Goal: Task Accomplishment & Management: Use online tool/utility

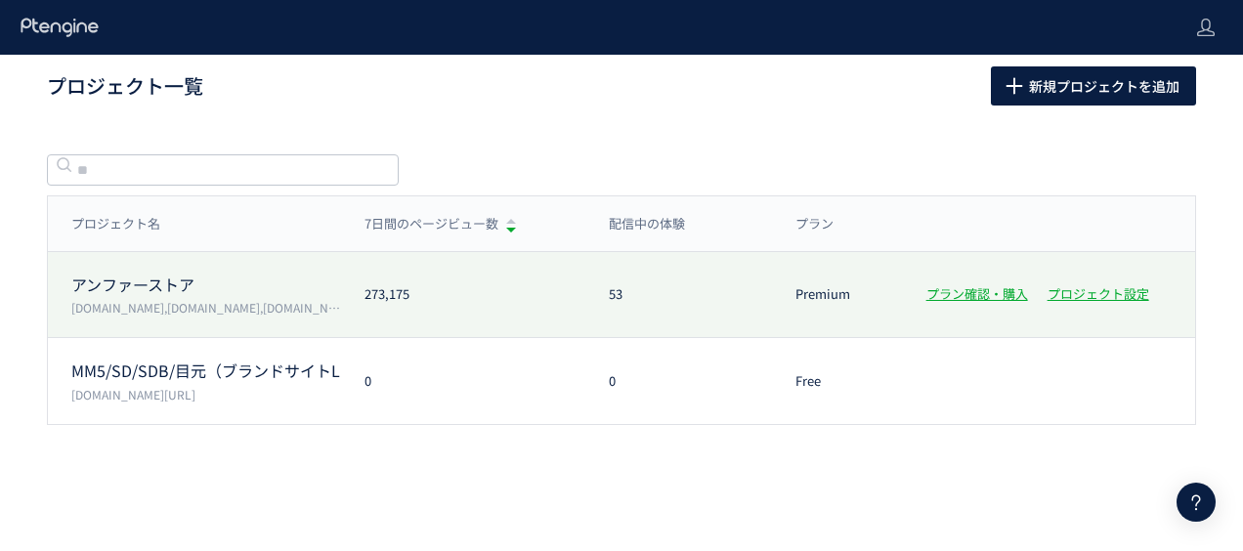
click at [166, 279] on p "アンファーストア" at bounding box center [206, 285] width 270 height 22
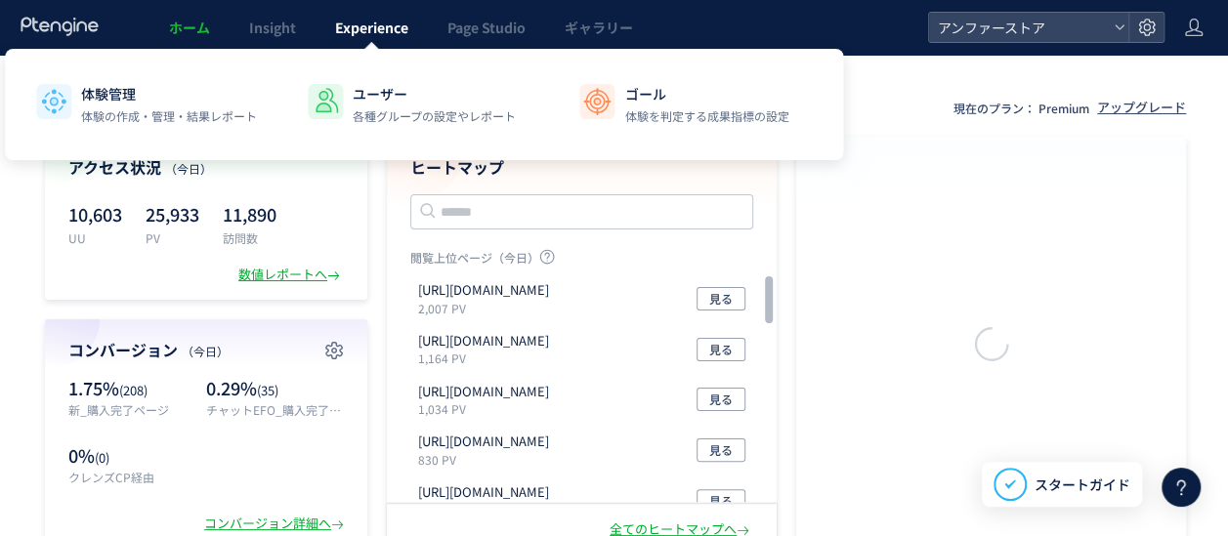
click at [384, 17] on link "Experience" at bounding box center [372, 27] width 112 height 55
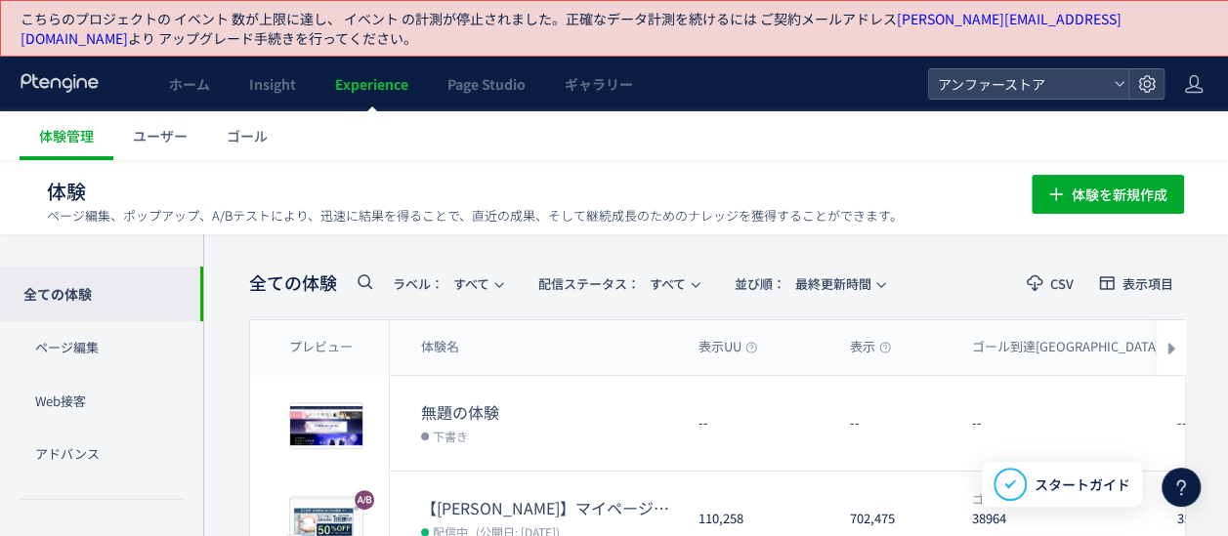
click at [363, 275] on use at bounding box center [365, 282] width 15 height 15
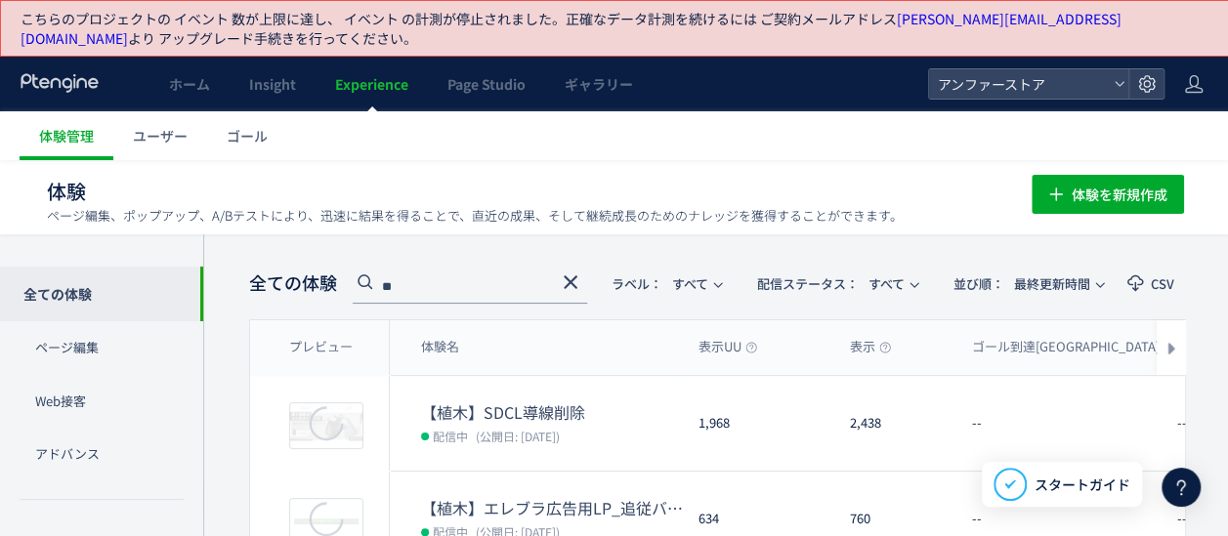
type input "**"
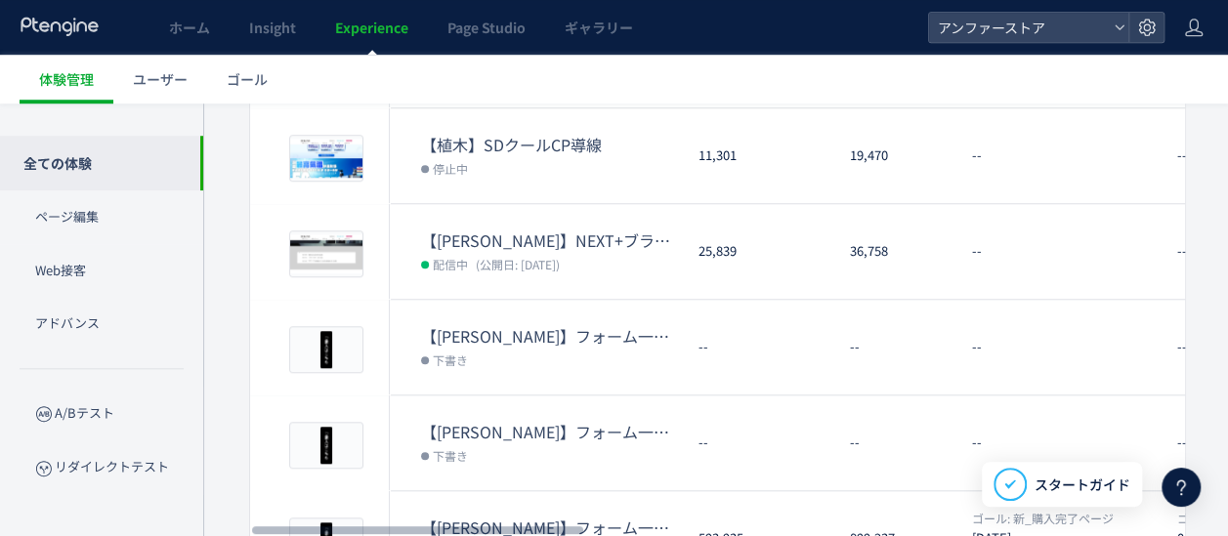
scroll to position [782, 0]
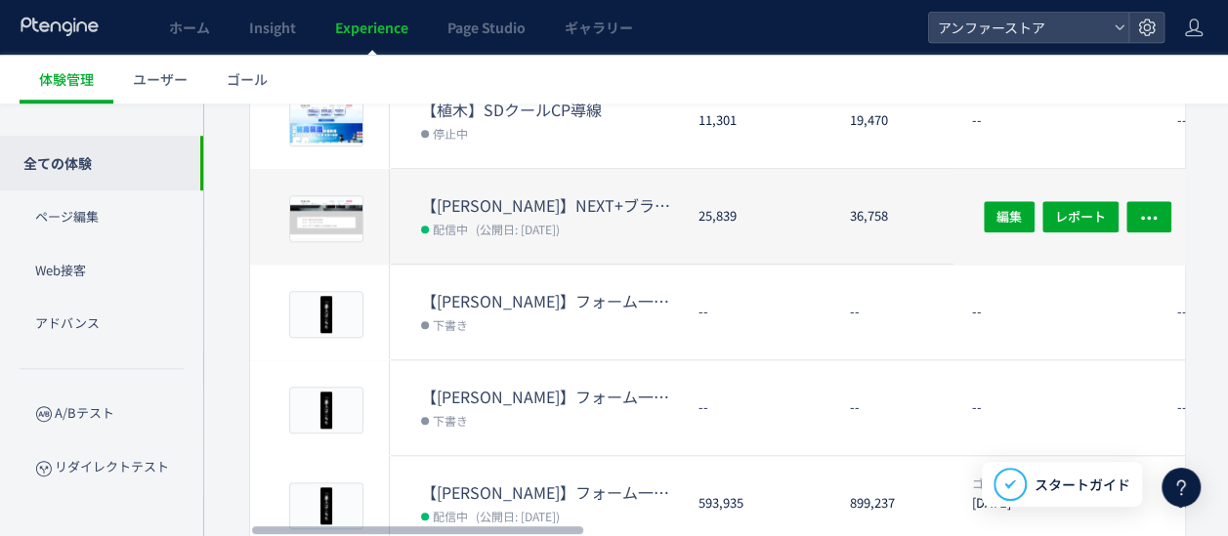
click at [551, 203] on dt "【[PERSON_NAME]】NEXT+ブランドサイトTOP（TOPICS）" at bounding box center [552, 205] width 262 height 22
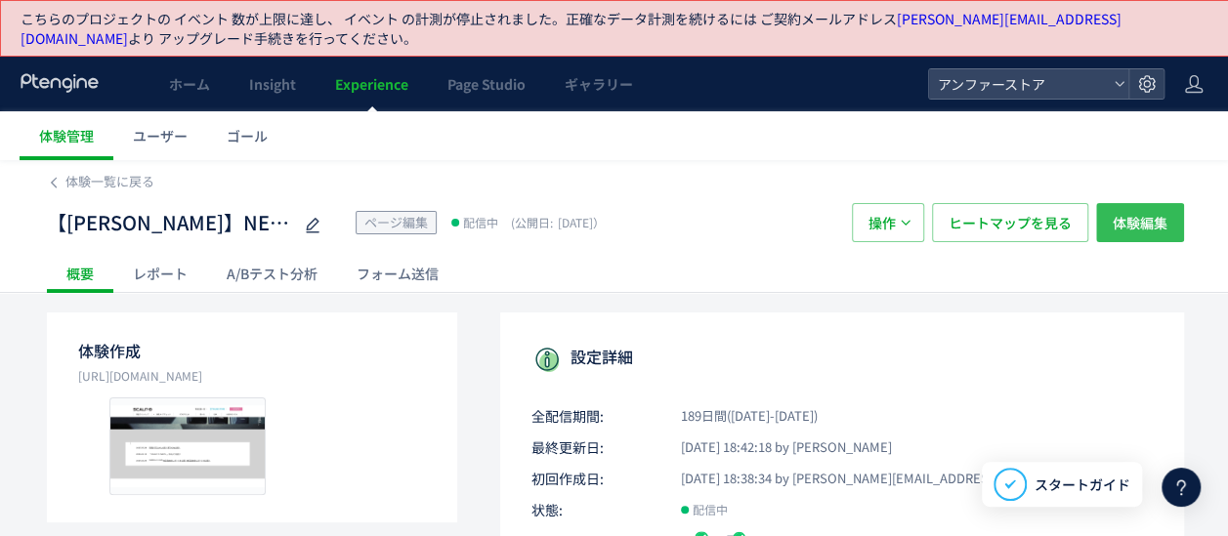
click at [1145, 214] on span "体験編集" at bounding box center [1140, 222] width 55 height 39
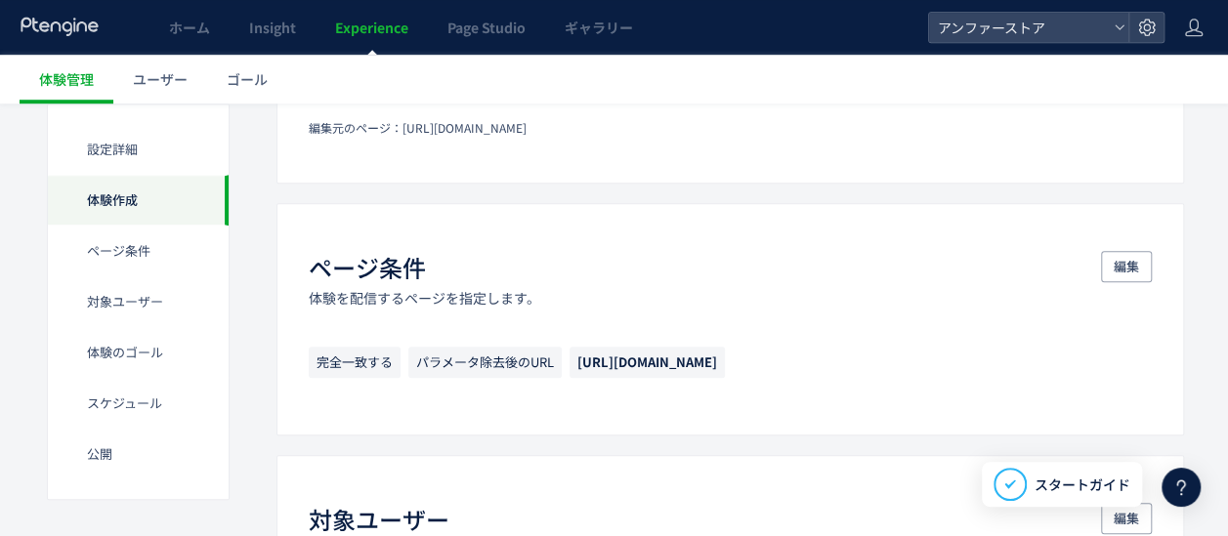
scroll to position [488, 0]
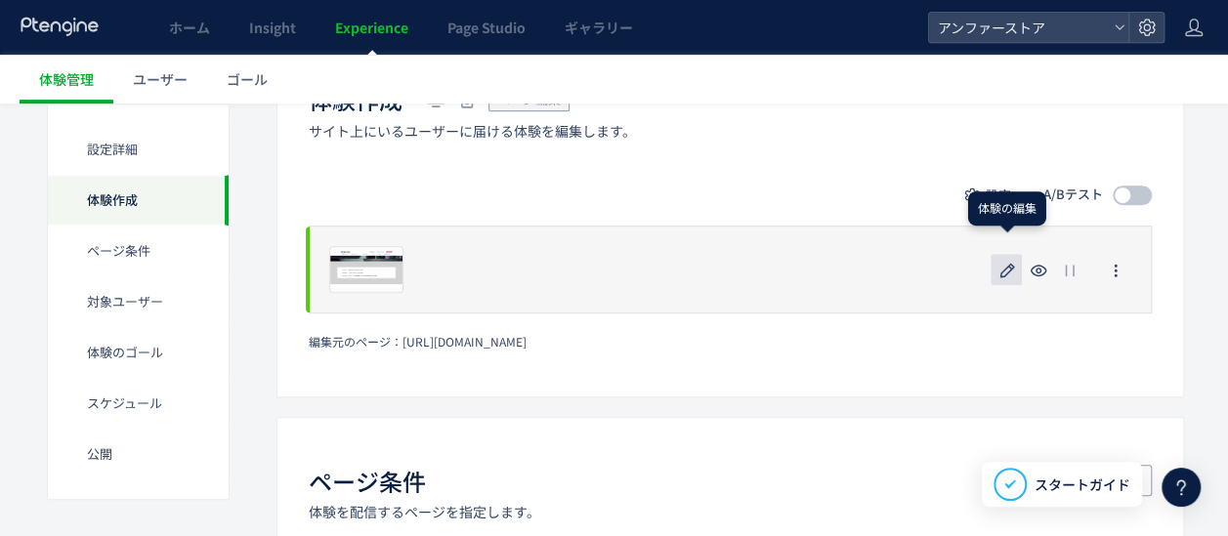
click at [1008, 266] on icon "button" at bounding box center [1006, 270] width 23 height 23
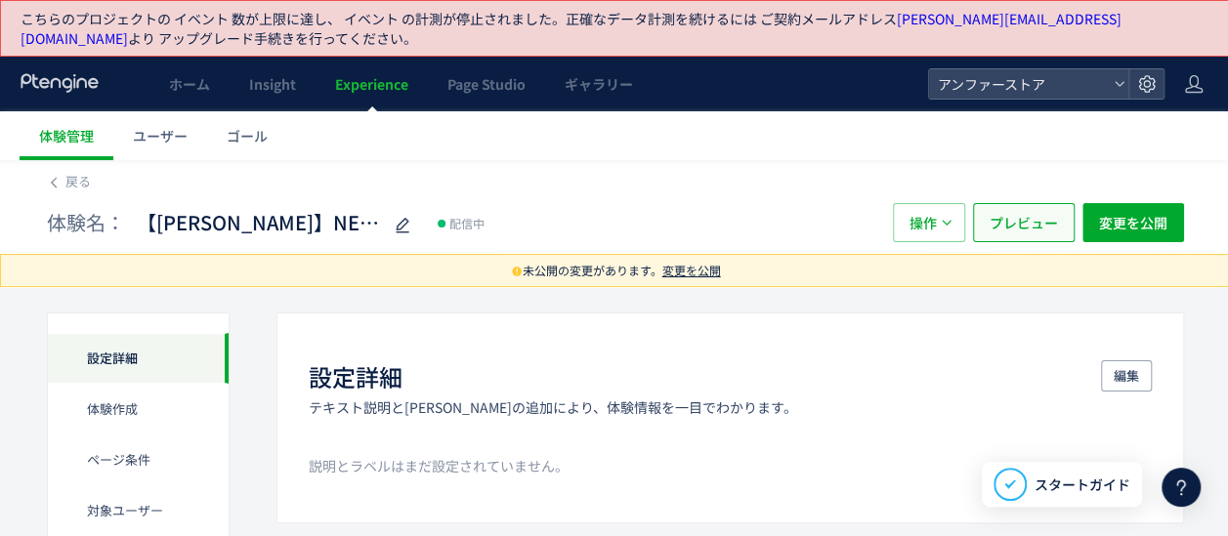
click at [1012, 224] on span "プレビュー" at bounding box center [1024, 222] width 68 height 39
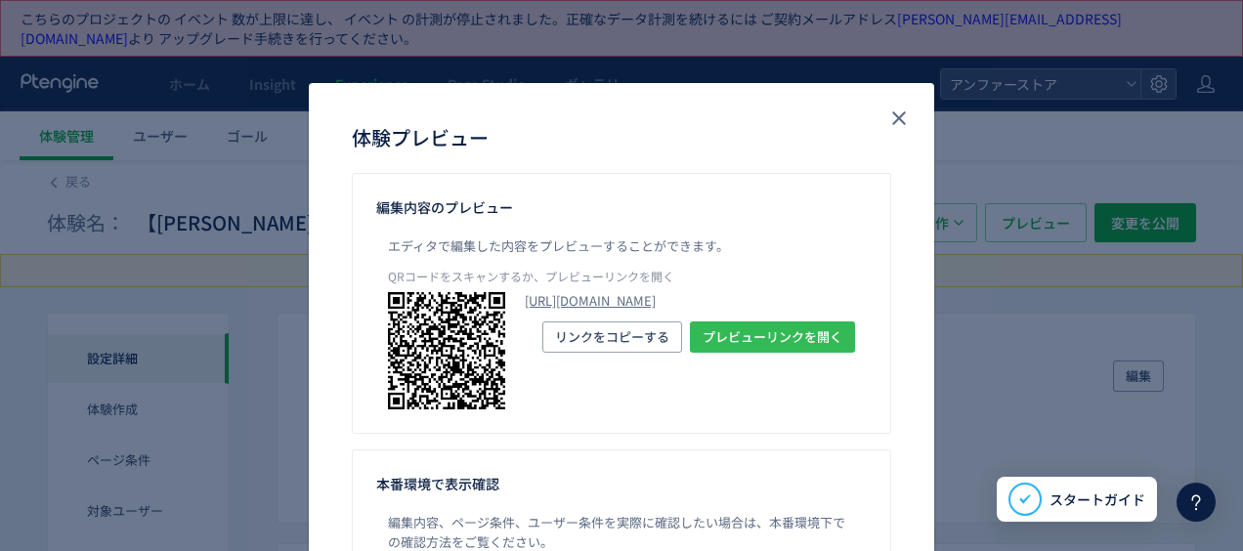
click at [762, 353] on span "プレビューリンクを開く" at bounding box center [772, 336] width 140 height 31
click at [892, 120] on use "close" at bounding box center [899, 118] width 14 height 14
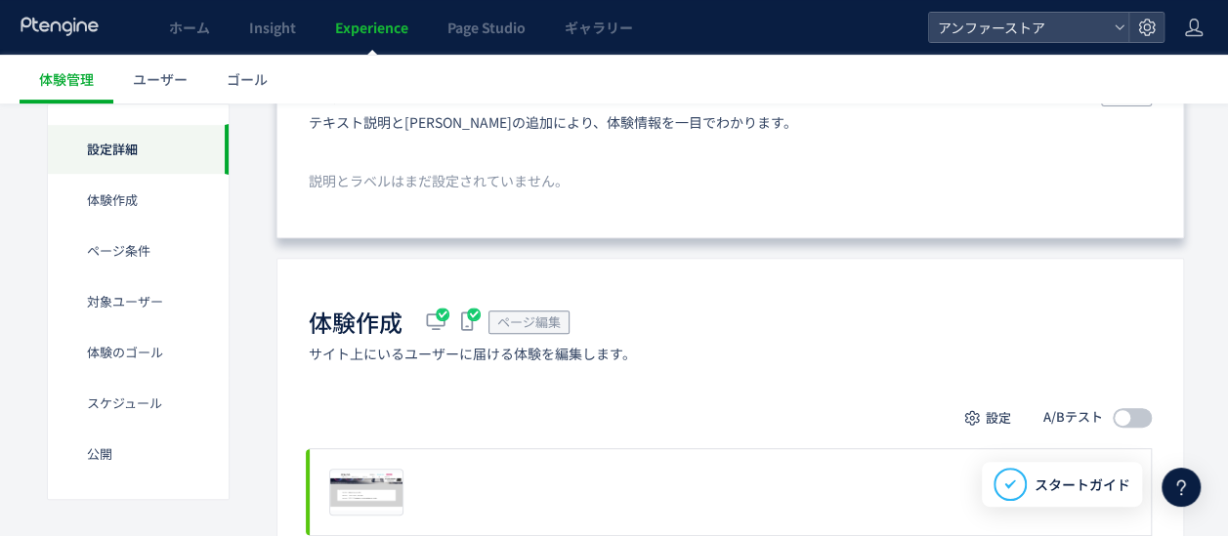
scroll to position [391, 0]
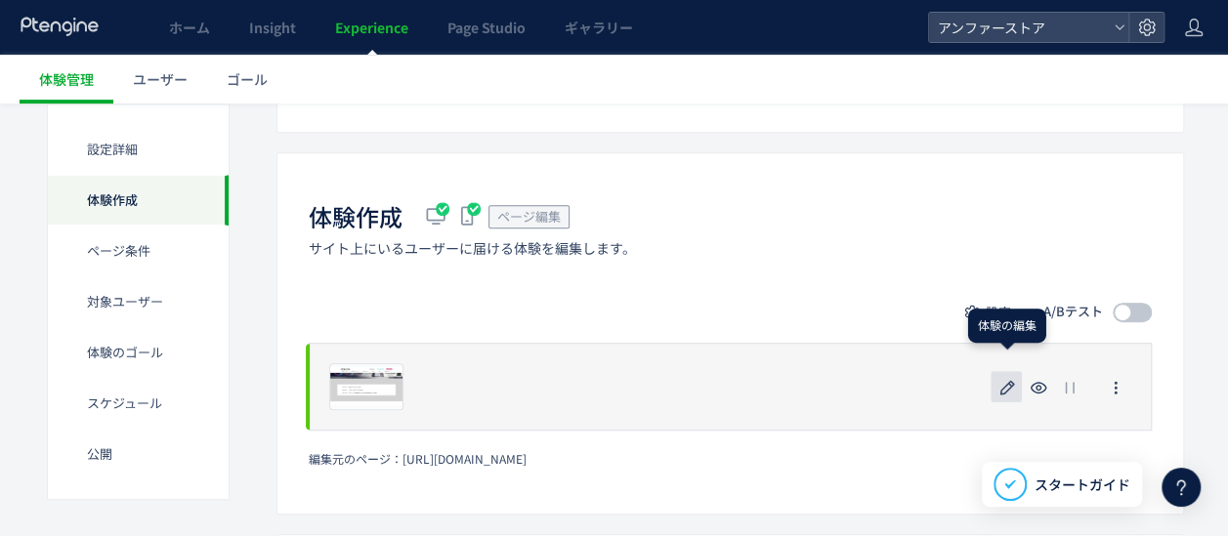
click at [1017, 396] on icon "button" at bounding box center [1006, 387] width 23 height 23
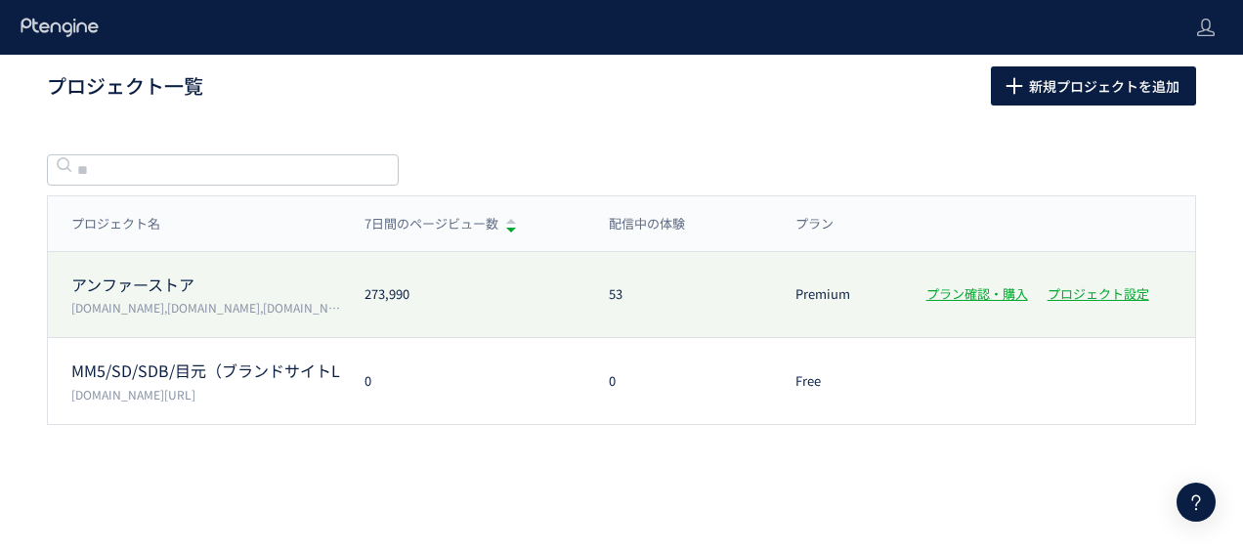
click at [171, 279] on p "アンファーストア" at bounding box center [206, 285] width 270 height 22
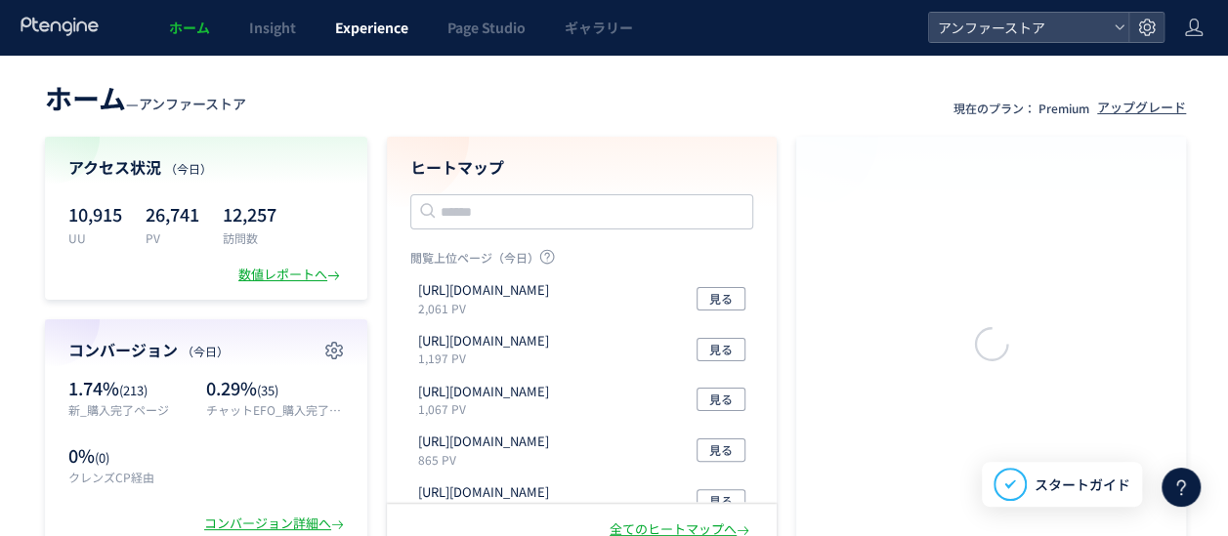
click at [385, 29] on span "Experience" at bounding box center [371, 28] width 73 height 20
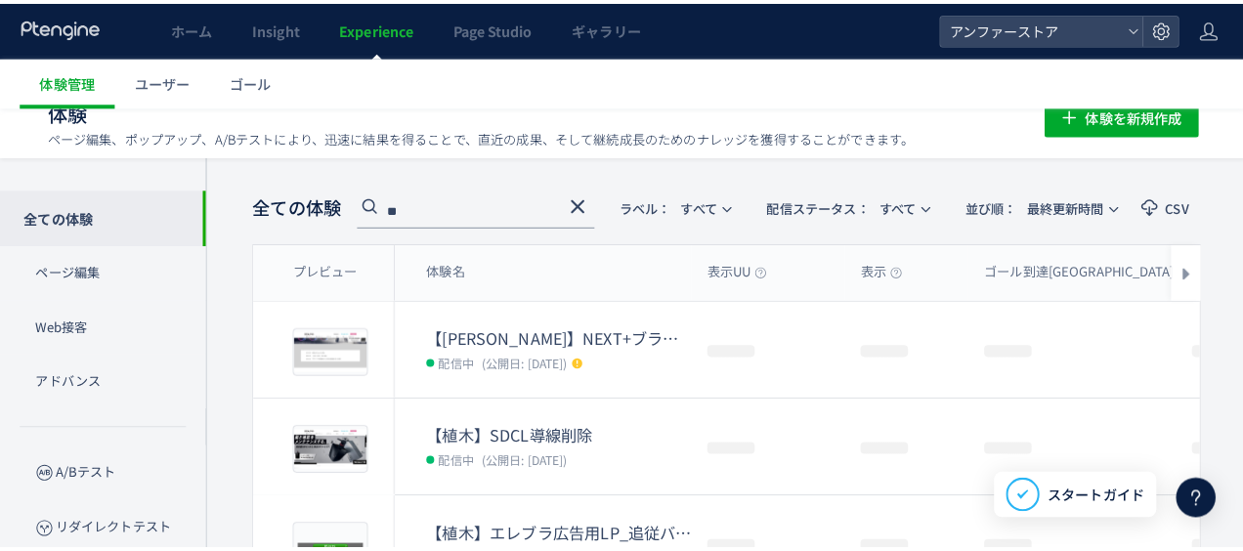
scroll to position [98, 0]
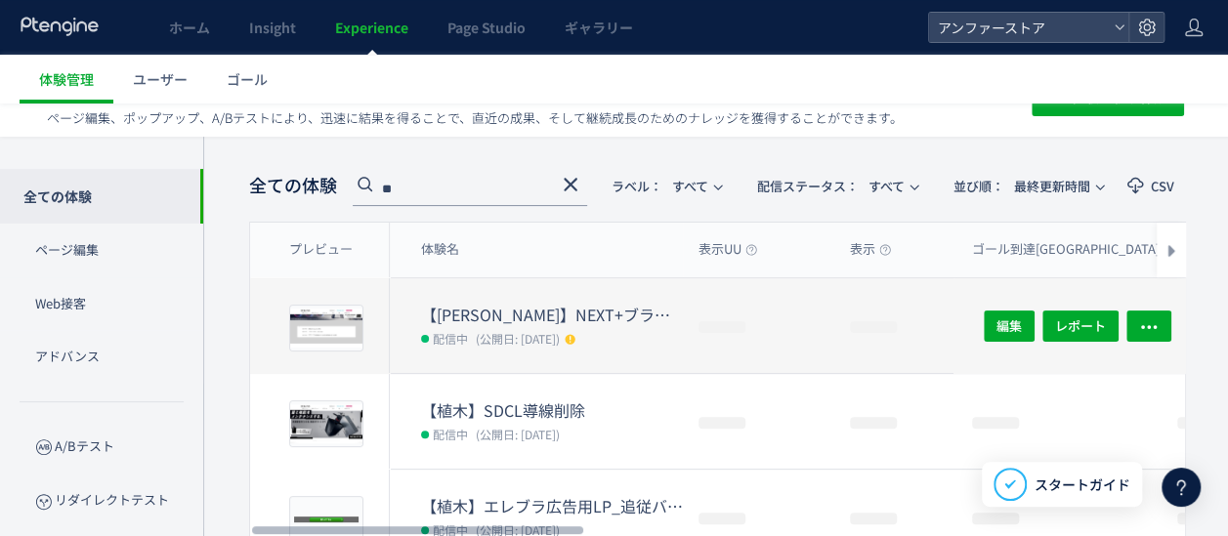
click at [500, 317] on dt "【[PERSON_NAME]】NEXT+ブランドサイトTOP（TOPICS）" at bounding box center [552, 315] width 262 height 22
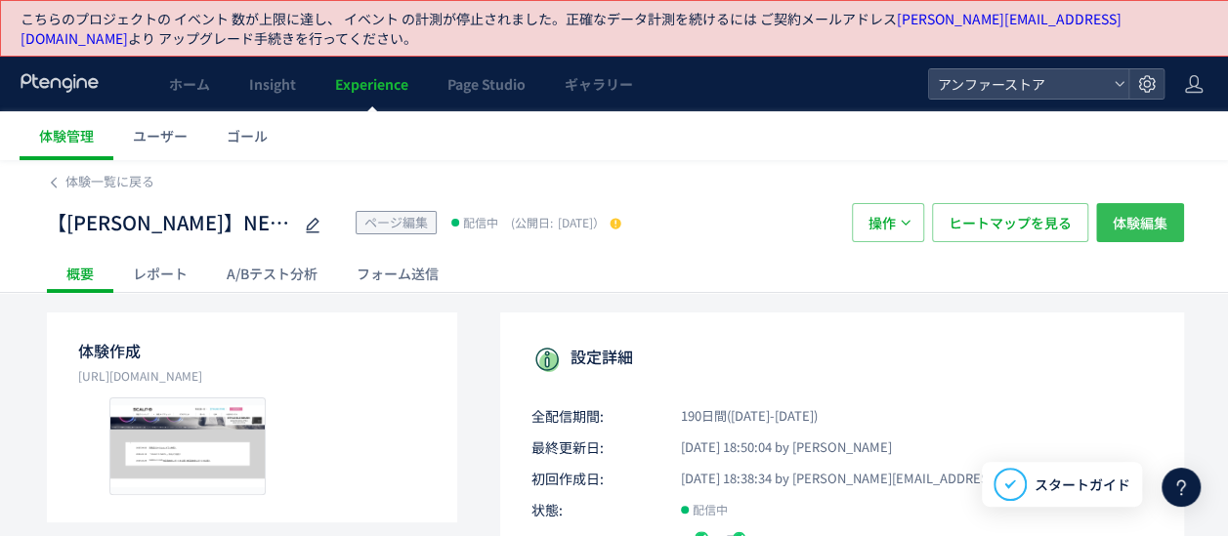
click at [1154, 220] on span "体験編集" at bounding box center [1140, 222] width 55 height 39
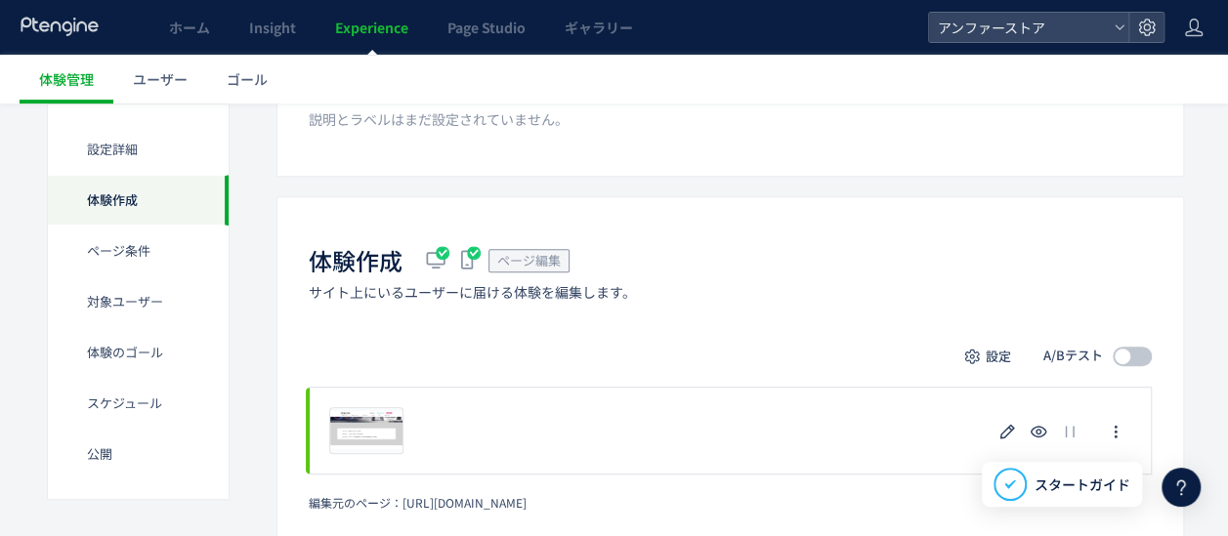
scroll to position [488, 0]
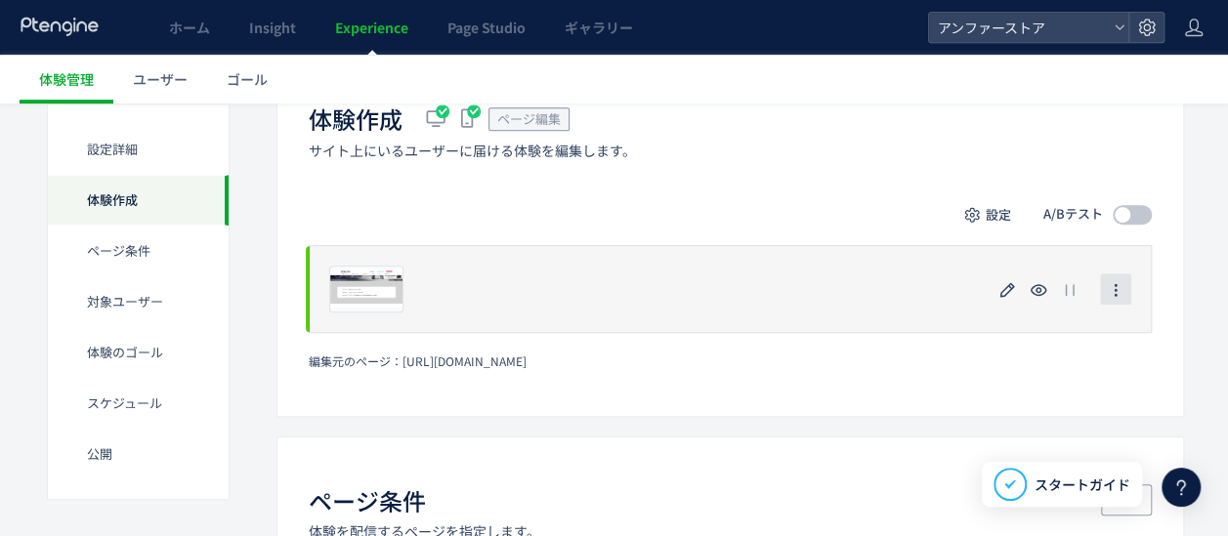
click at [1120, 291] on icon "button" at bounding box center [1116, 290] width 16 height 16
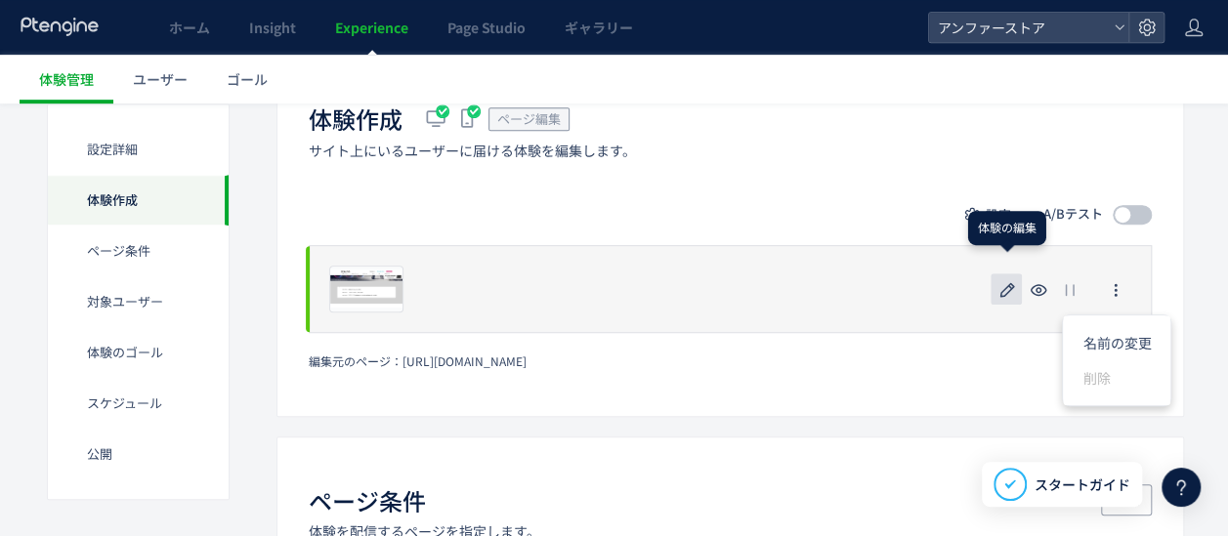
click at [999, 292] on icon "button" at bounding box center [1006, 289] width 23 height 23
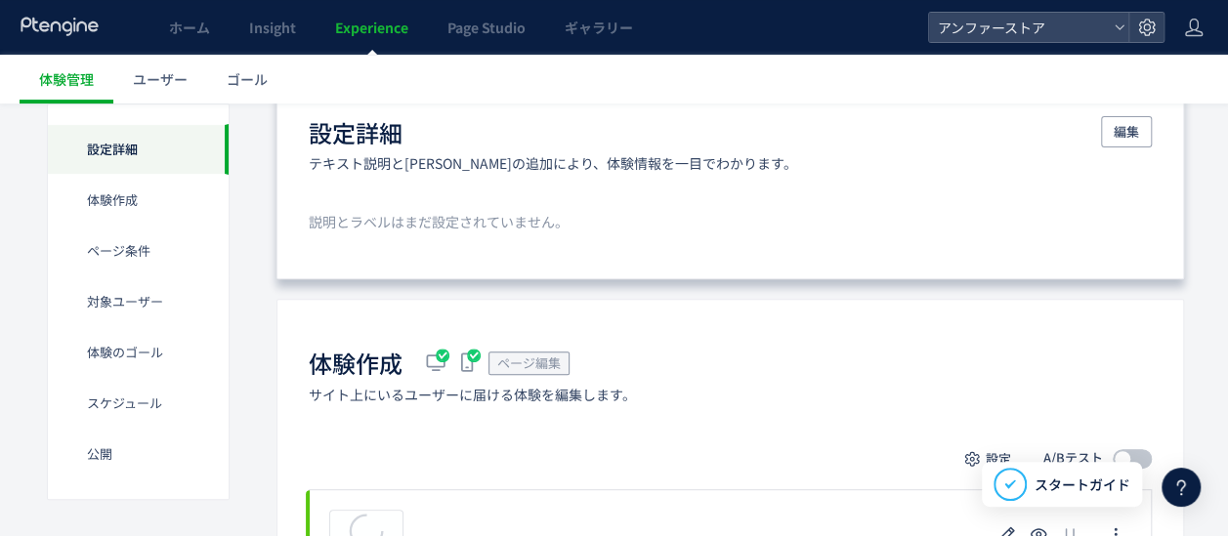
scroll to position [586, 0]
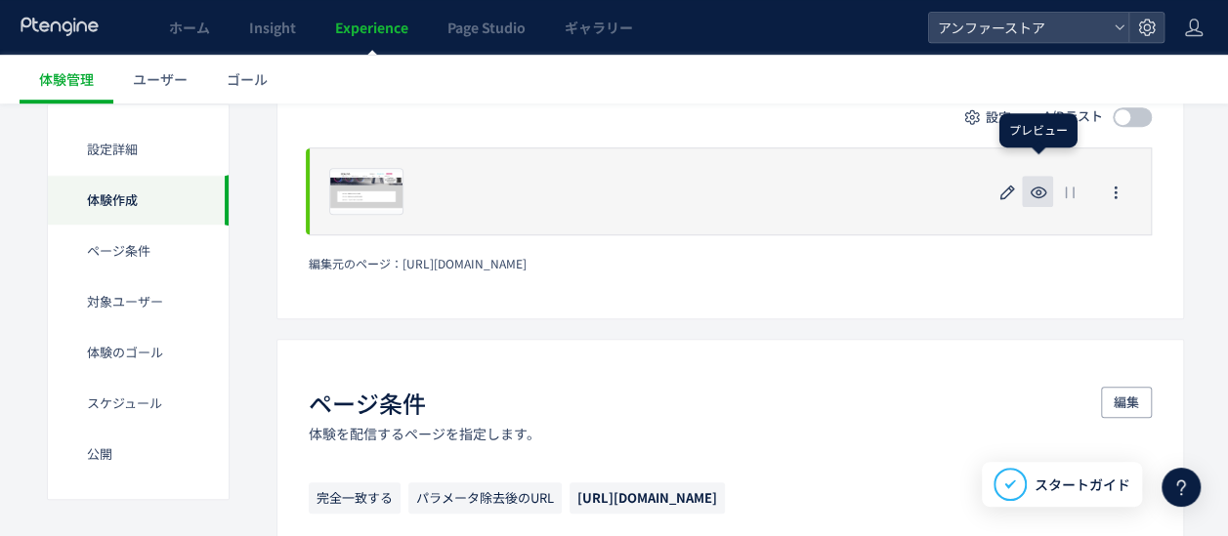
click at [1041, 188] on icon "button" at bounding box center [1038, 192] width 23 height 23
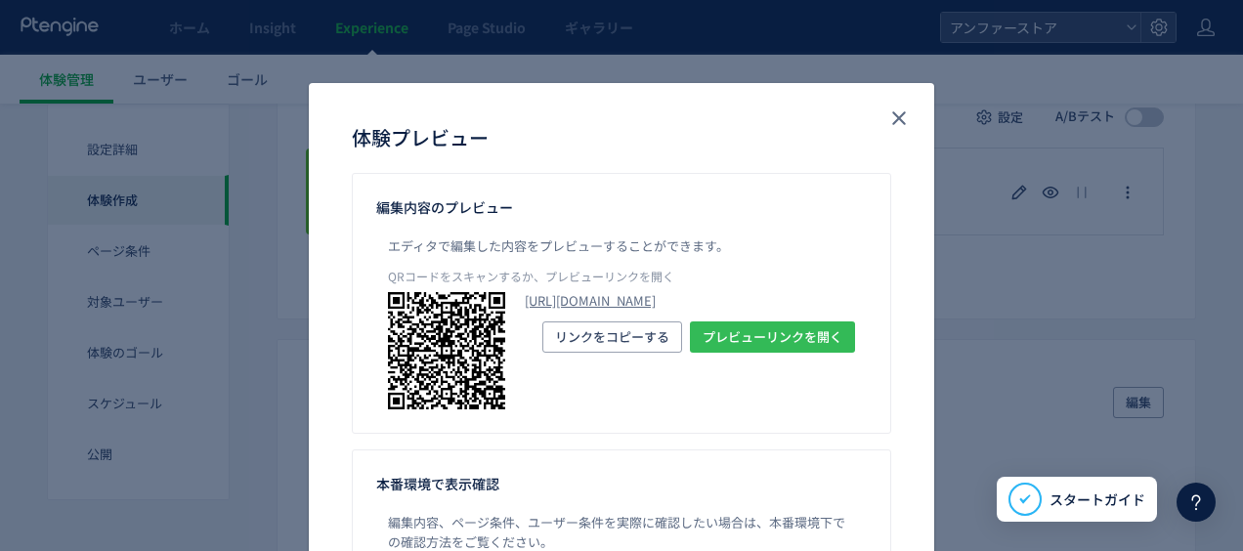
click at [732, 353] on span "プレビューリンクを開く" at bounding box center [772, 336] width 140 height 31
click at [899, 119] on icon "close" at bounding box center [898, 117] width 23 height 23
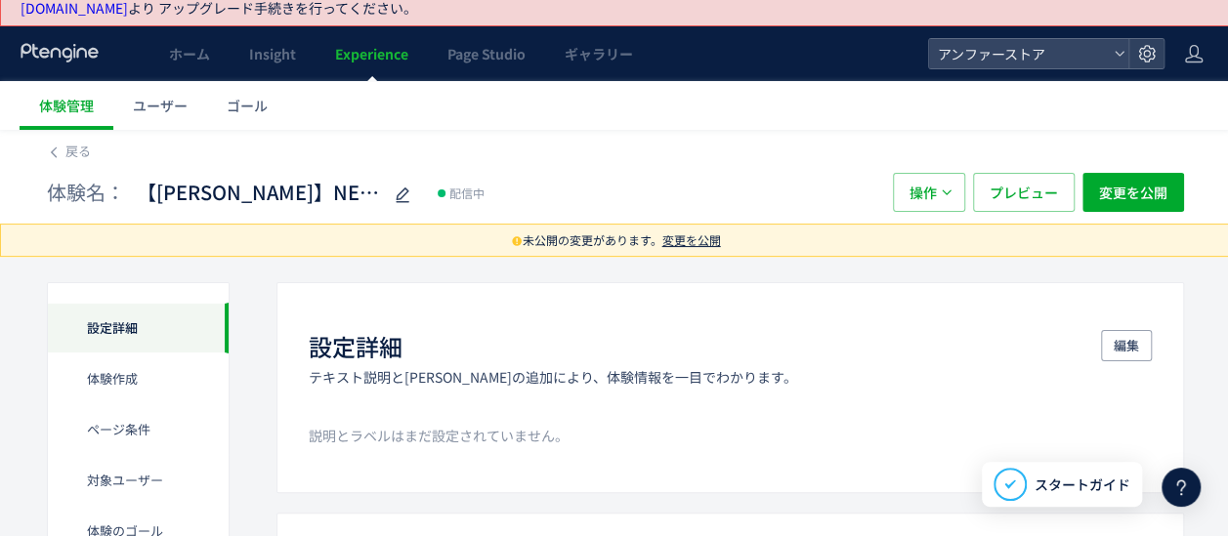
scroll to position [0, 0]
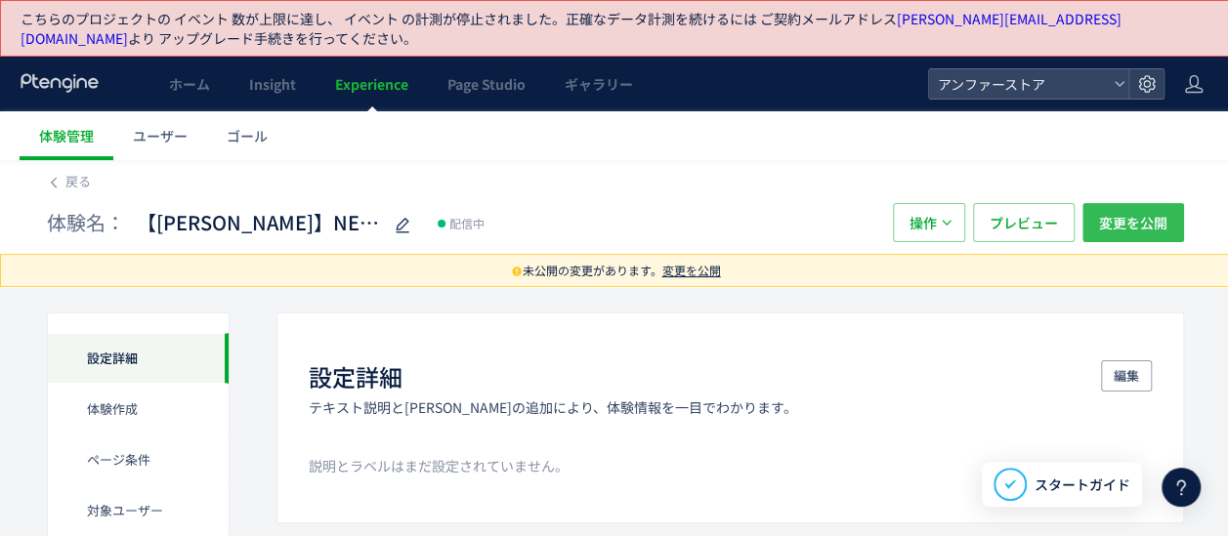
click at [1114, 223] on span "変更を公開" at bounding box center [1133, 222] width 68 height 39
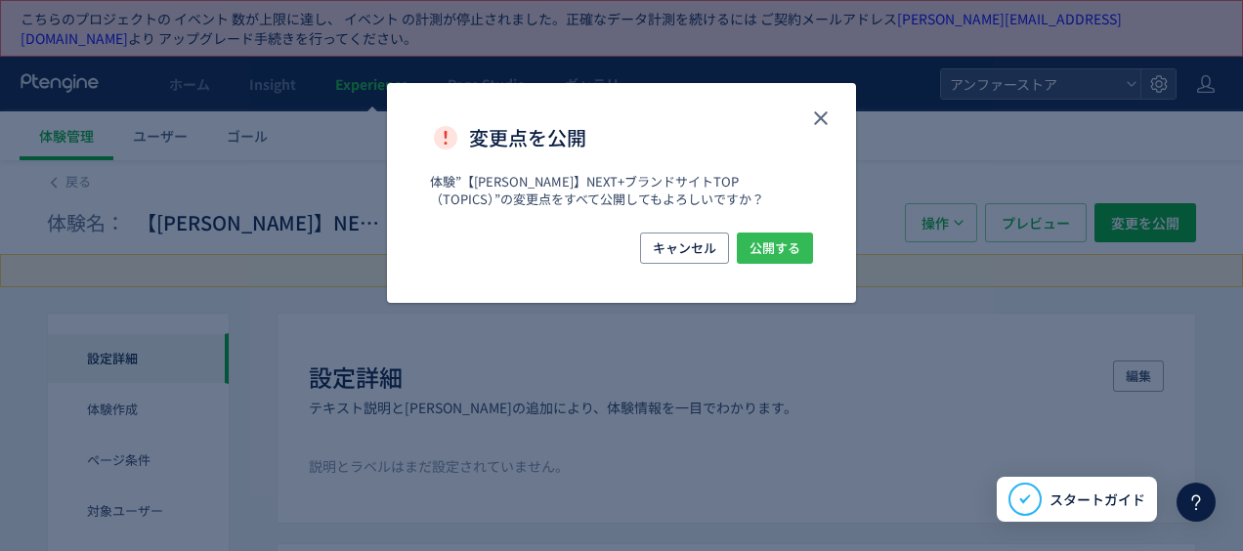
click at [757, 240] on span "公開する" at bounding box center [774, 248] width 51 height 31
